Goal: Task Accomplishment & Management: Use online tool/utility

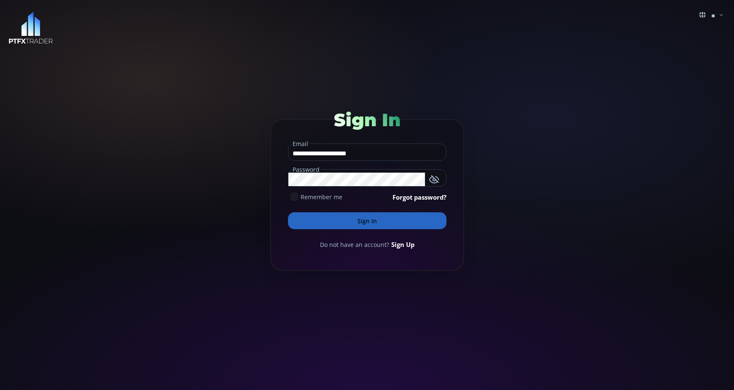
click at [380, 225] on button "Sign In" at bounding box center [367, 220] width 159 height 17
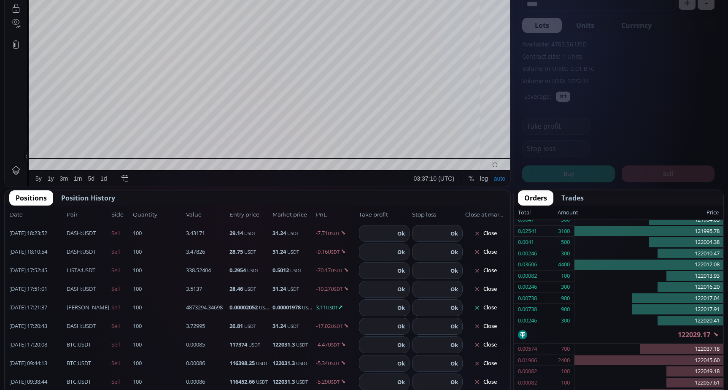
scroll to position [422, 0]
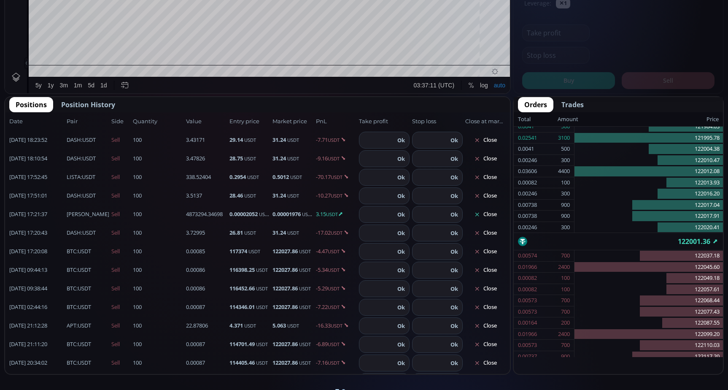
type input "********"
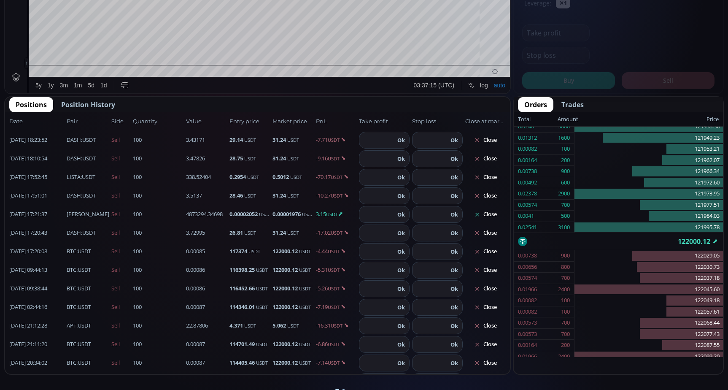
click at [488, 215] on button "Close" at bounding box center [485, 214] width 40 height 13
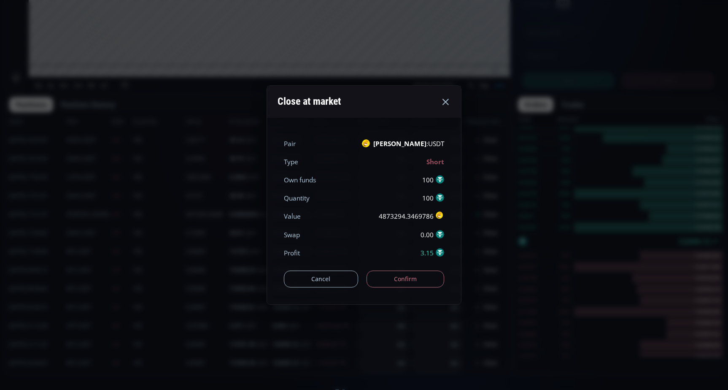
click at [417, 283] on button "Confirm" at bounding box center [406, 278] width 78 height 17
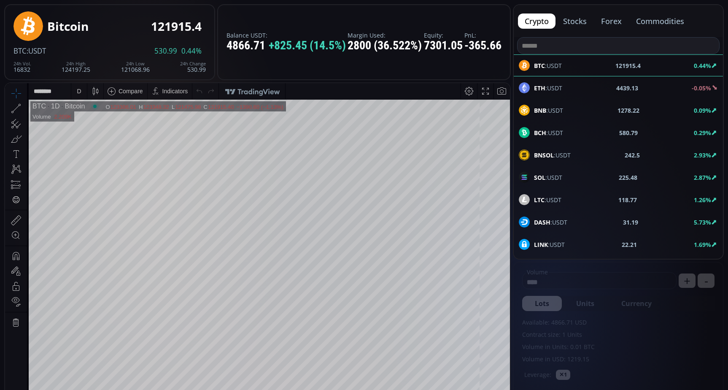
scroll to position [42, 0]
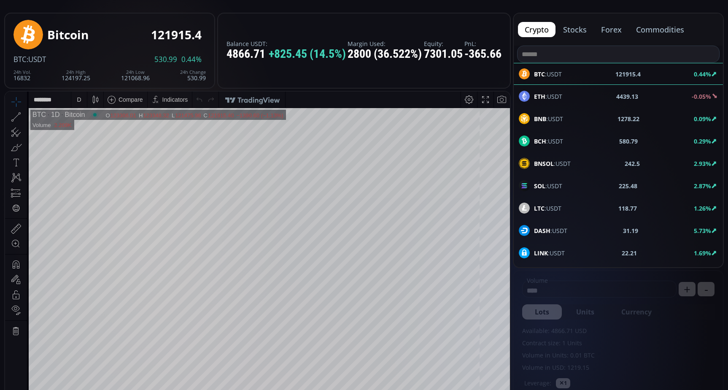
click at [613, 28] on button "forex" at bounding box center [611, 29] width 34 height 15
